Goal: Check status

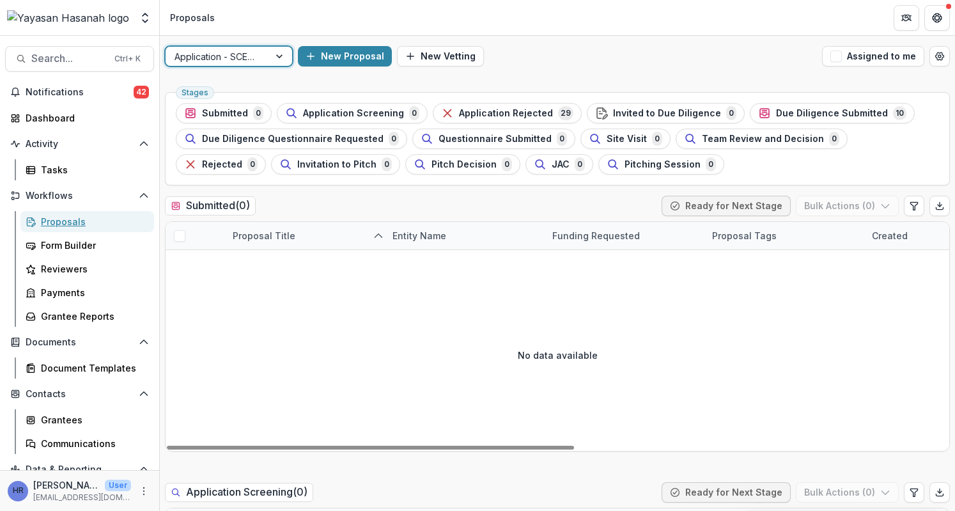
click at [95, 221] on div "Proposals" at bounding box center [92, 221] width 103 height 13
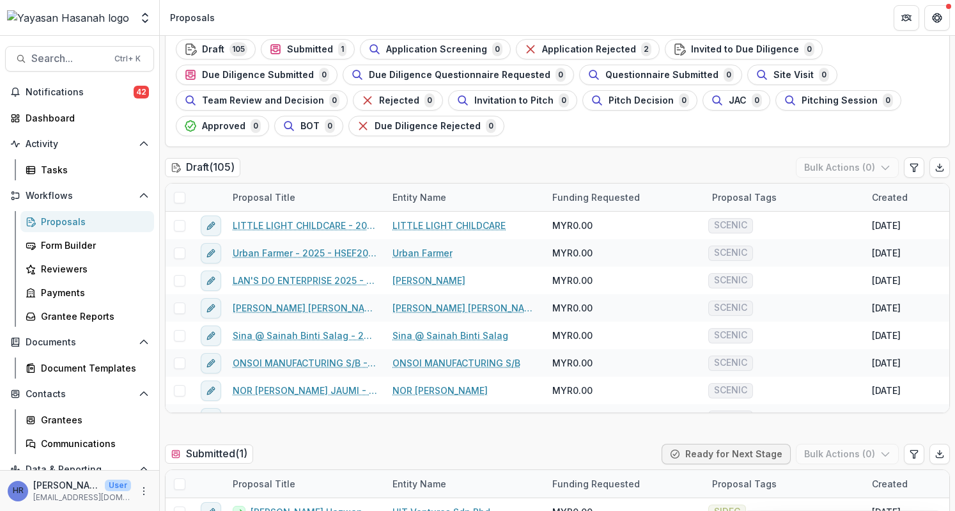
click at [83, 222] on div "Proposals" at bounding box center [92, 221] width 103 height 13
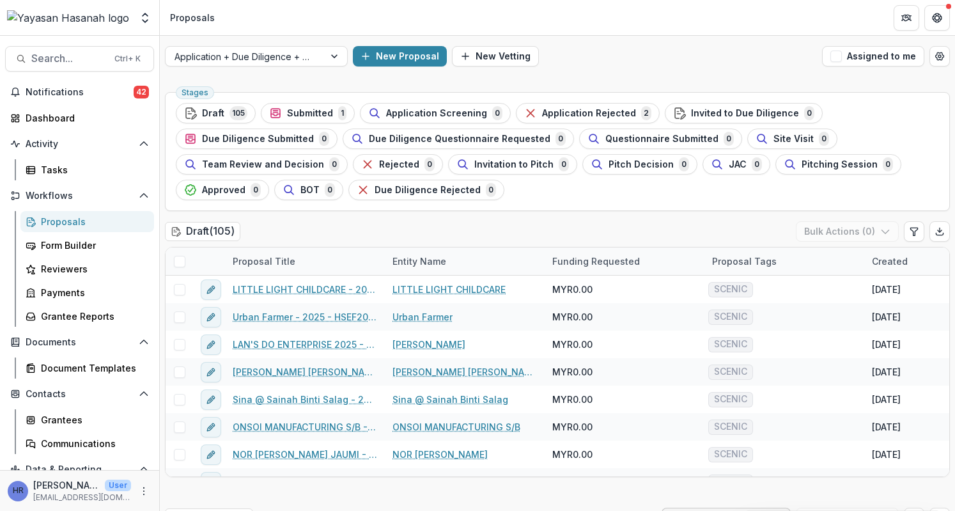
click at [293, 40] on div "Application + Due Diligence + Pitching Process New Proposal New Vetting Assigne…" at bounding box center [557, 56] width 795 height 41
click at [294, 52] on div at bounding box center [245, 57] width 141 height 16
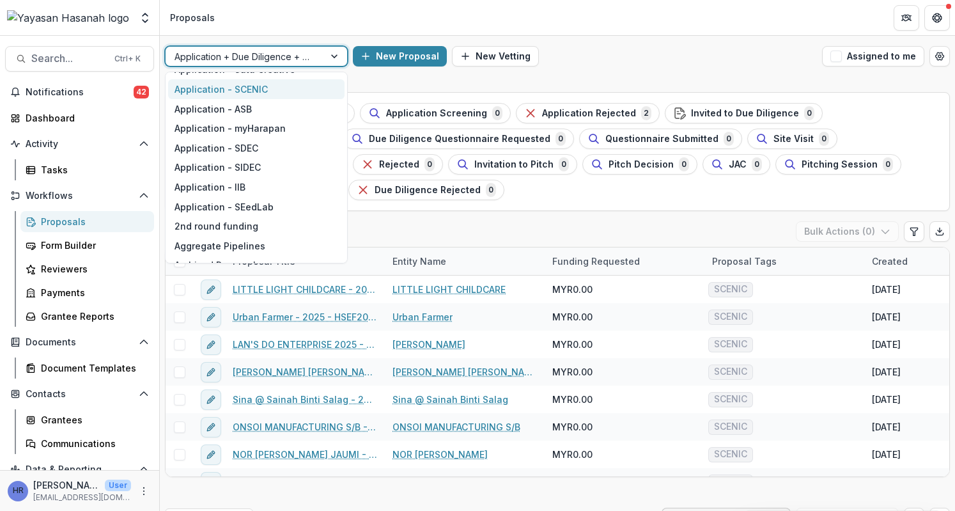
scroll to position [128, 0]
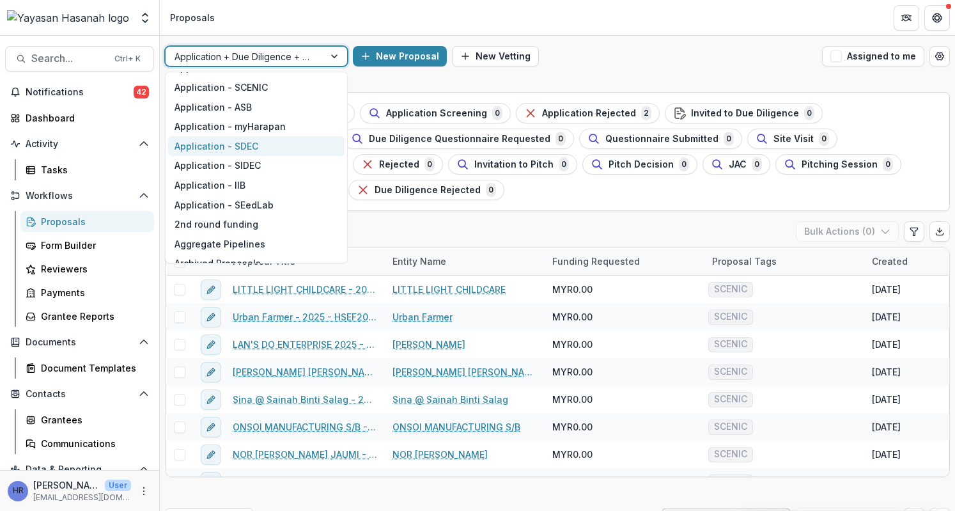
click at [244, 139] on div "Application - SDEC" at bounding box center [256, 146] width 176 height 20
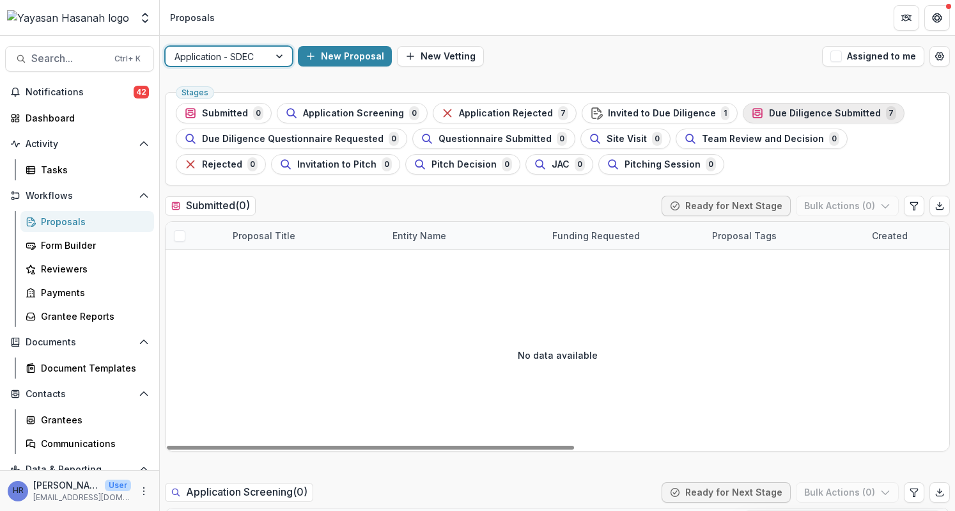
click at [793, 108] on span "Due Diligence Submitted" at bounding box center [825, 113] width 112 height 11
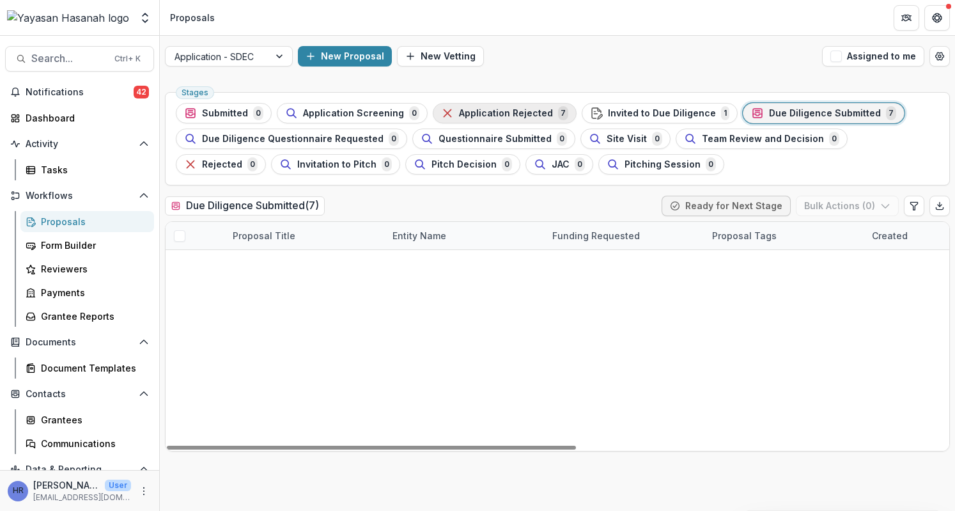
click at [532, 117] on span "Application Rejected" at bounding box center [506, 113] width 94 height 11
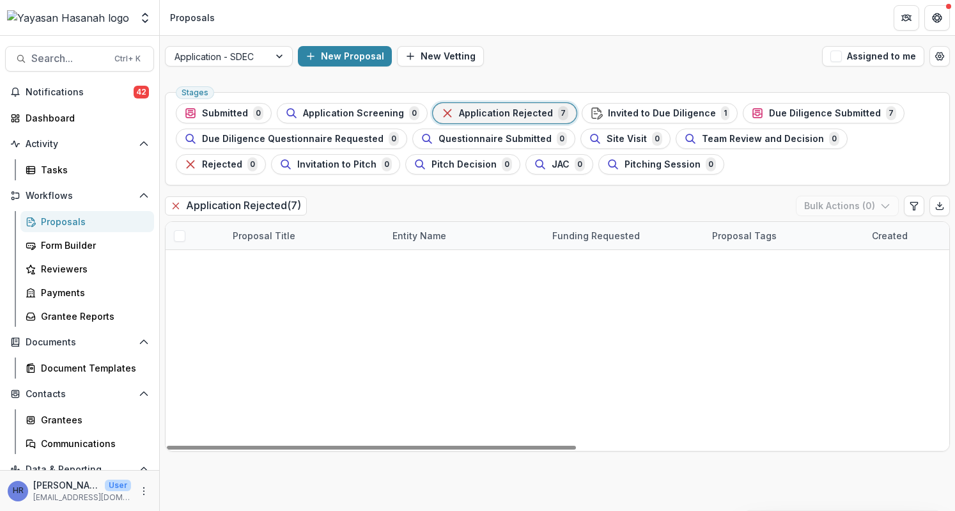
click at [340, 260] on link "Tanoti Sdn Bhd - 2025 - HSEF2025 - SDEC" at bounding box center [305, 263] width 144 height 13
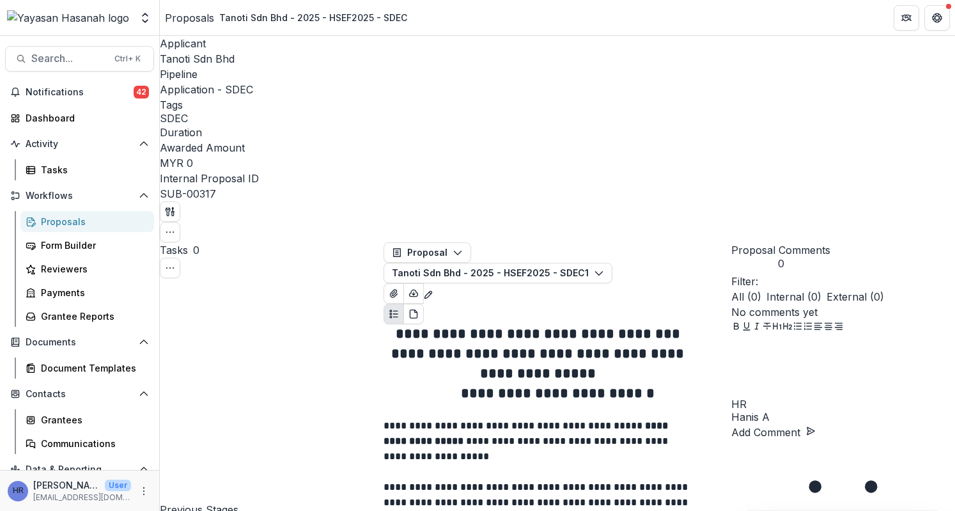
scroll to position [767, 0]
drag, startPoint x: 548, startPoint y: 158, endPoint x: 400, endPoint y: 160, distance: 148.3
drag, startPoint x: 522, startPoint y: 258, endPoint x: 397, endPoint y: 252, distance: 124.8
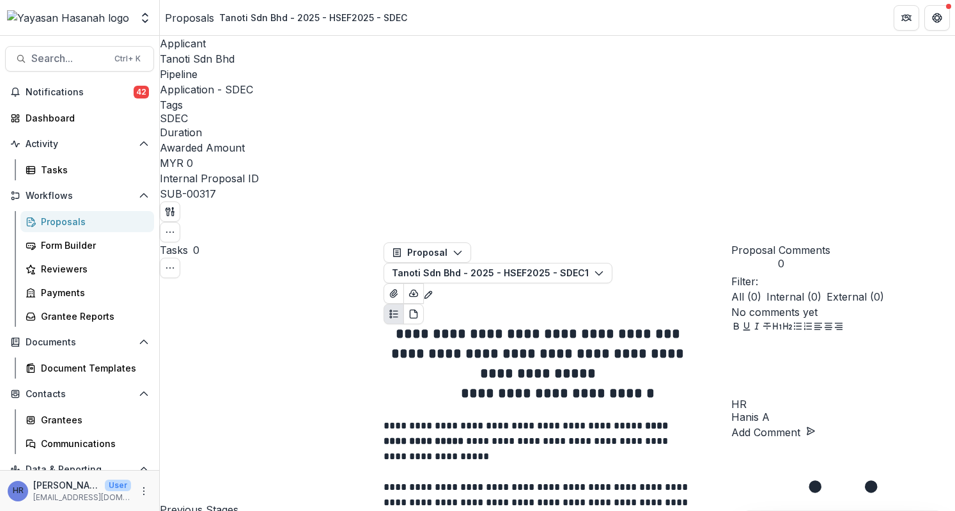
drag, startPoint x: 552, startPoint y: 314, endPoint x: 389, endPoint y: 180, distance: 211.2
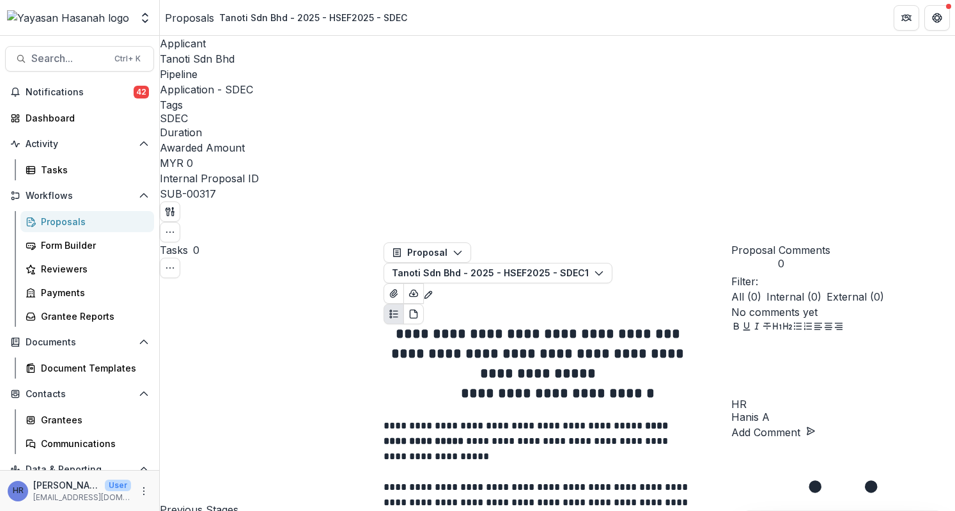
scroll to position [3260, 0]
drag, startPoint x: 549, startPoint y: 375, endPoint x: 514, endPoint y: 371, distance: 35.4
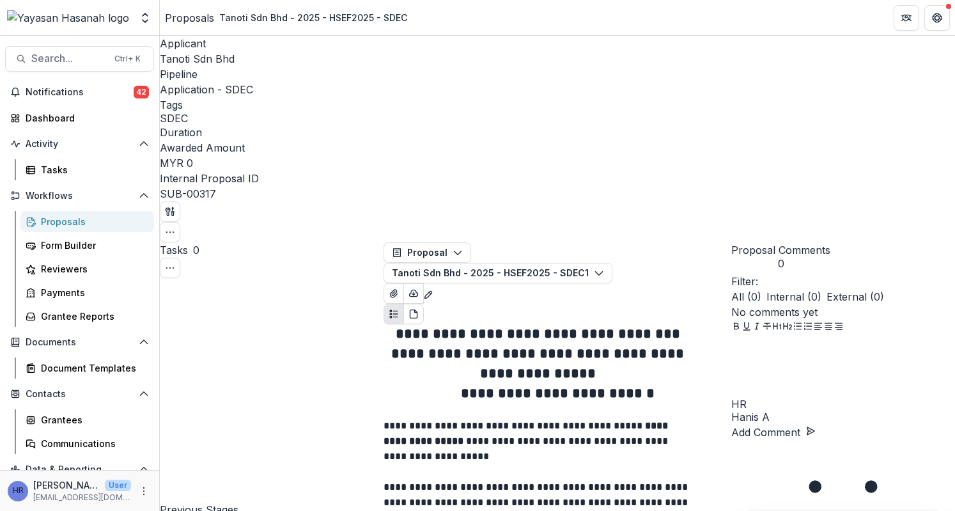
click at [121, 224] on div "Proposals" at bounding box center [92, 221] width 103 height 13
